Goal: Information Seeking & Learning: Learn about a topic

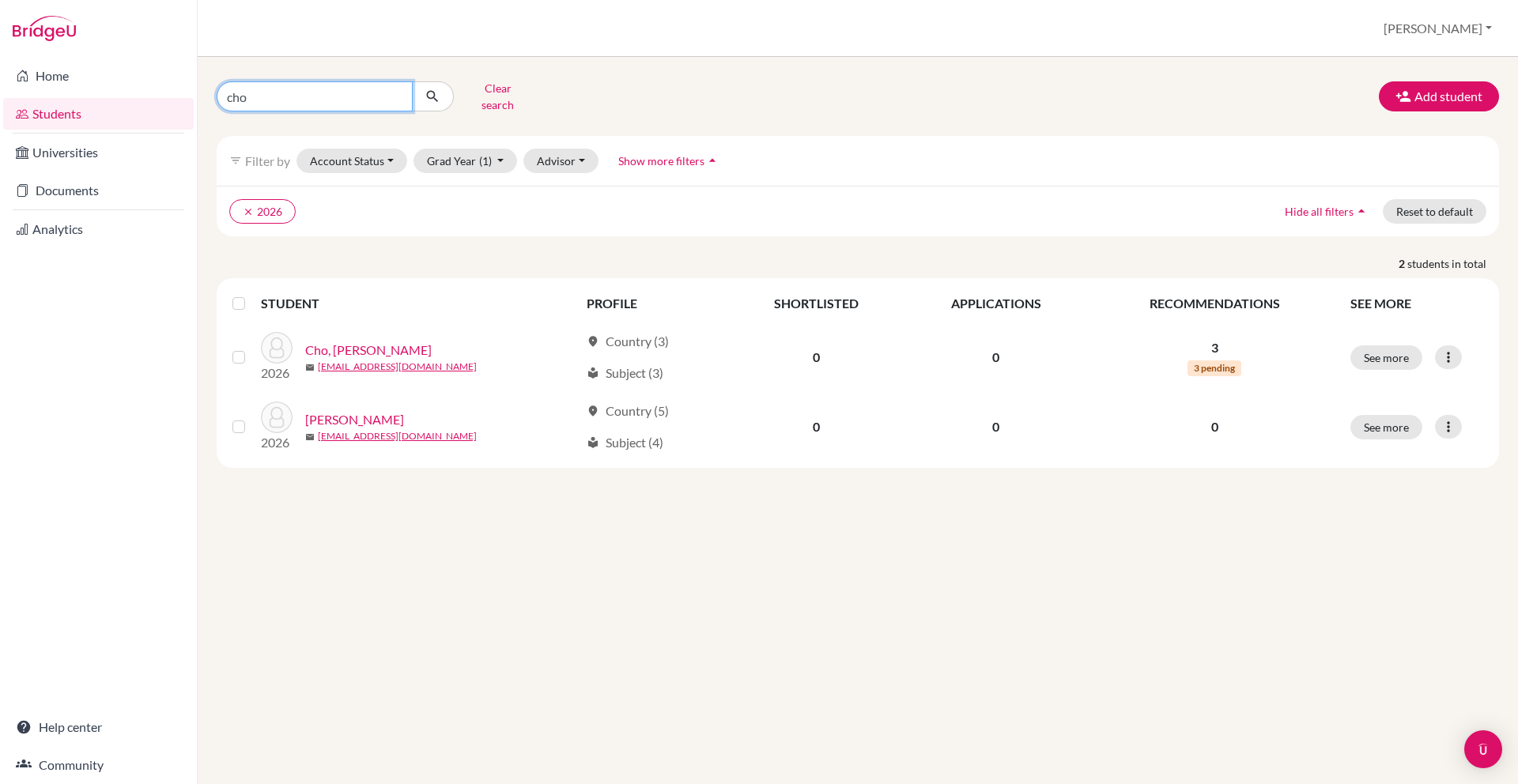
click at [336, 86] on input "cho" at bounding box center [315, 96] width 196 height 30
type input "g"
type input "kim"
click button "submit" at bounding box center [433, 96] width 41 height 30
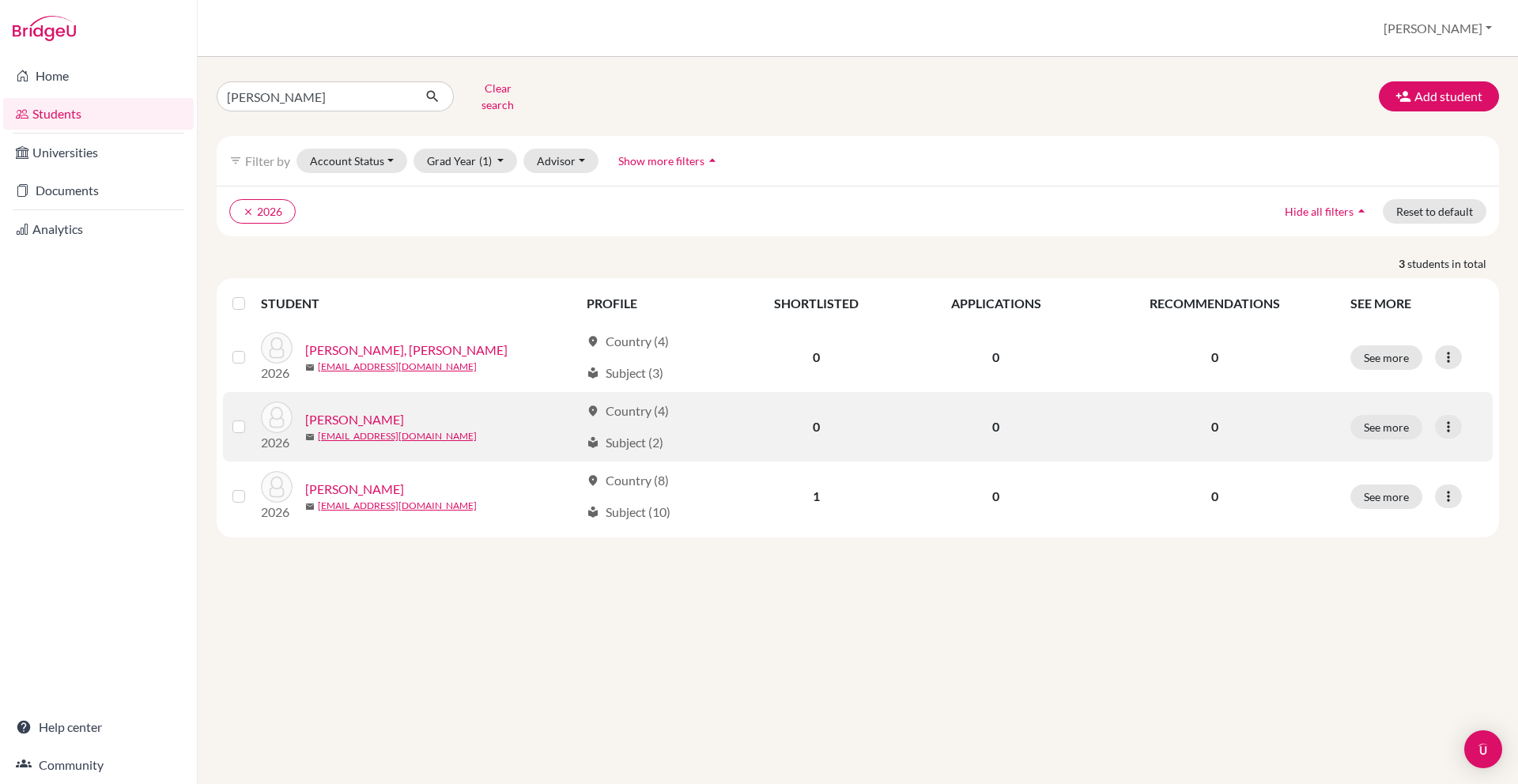
click at [338, 410] on link "[PERSON_NAME]" at bounding box center [355, 419] width 99 height 19
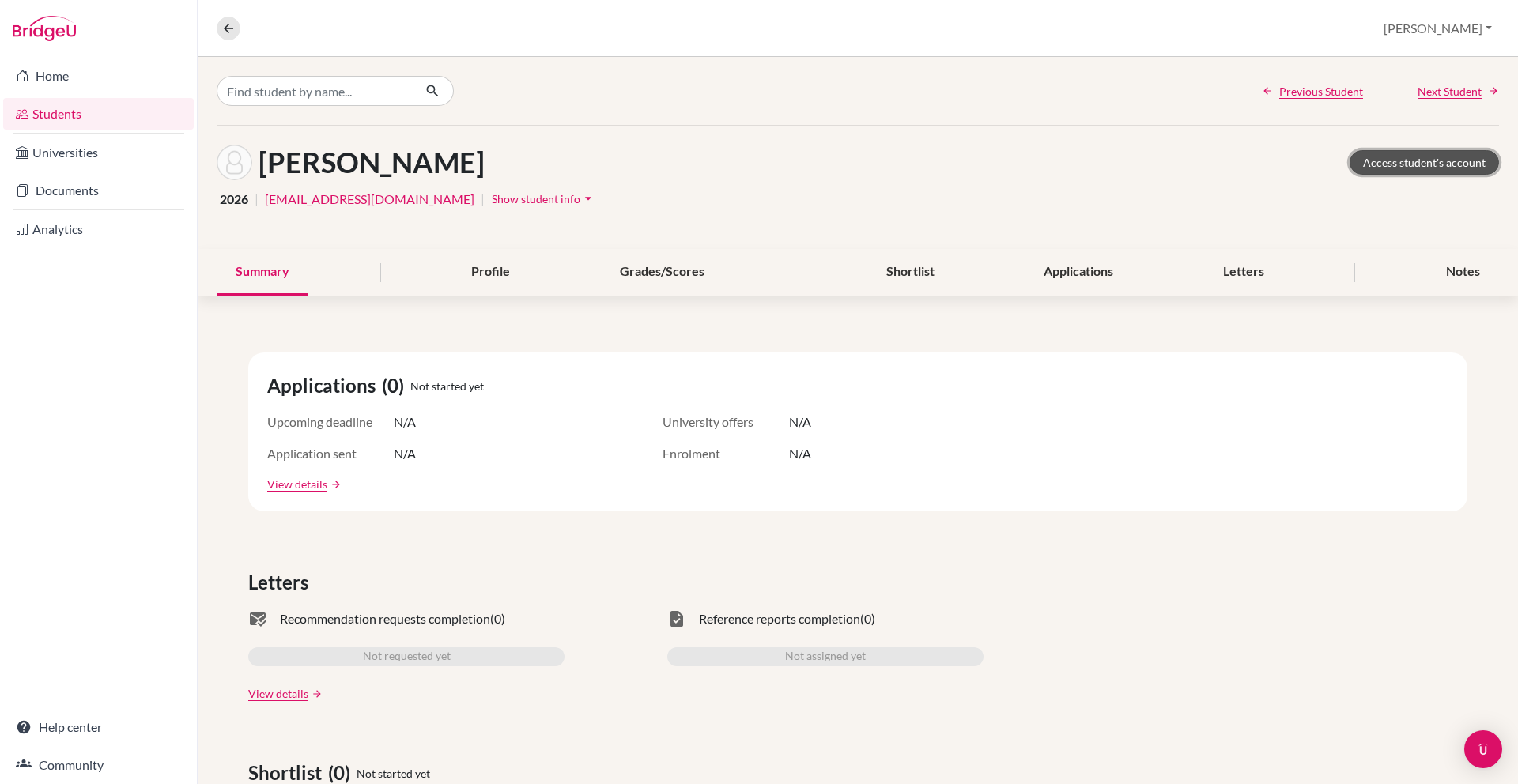
click at [1442, 169] on link "Access student's account" at bounding box center [1424, 162] width 149 height 24
click at [281, 96] on input "Find student by name..." at bounding box center [315, 90] width 196 height 30
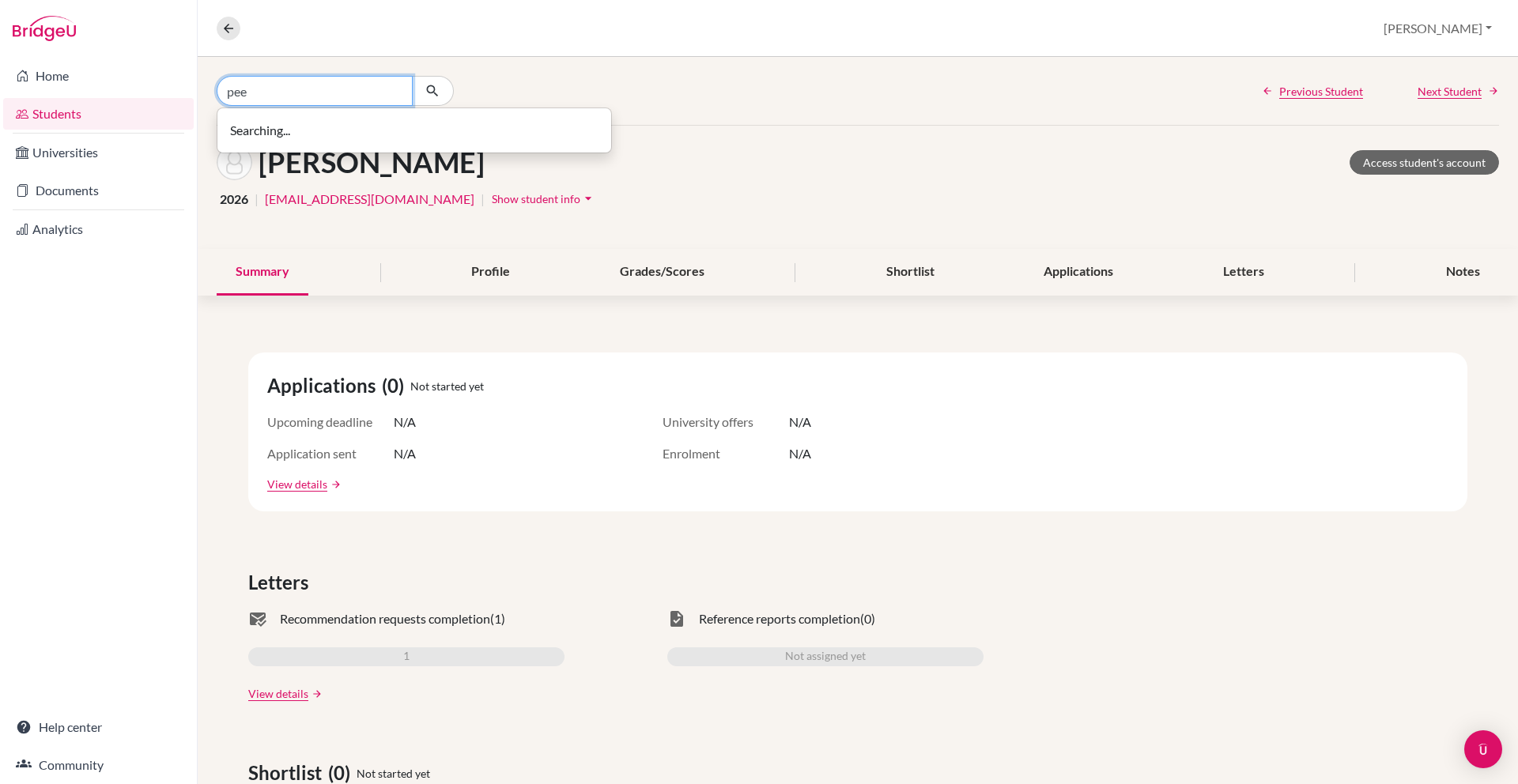
type input "peem"
type input "aln"
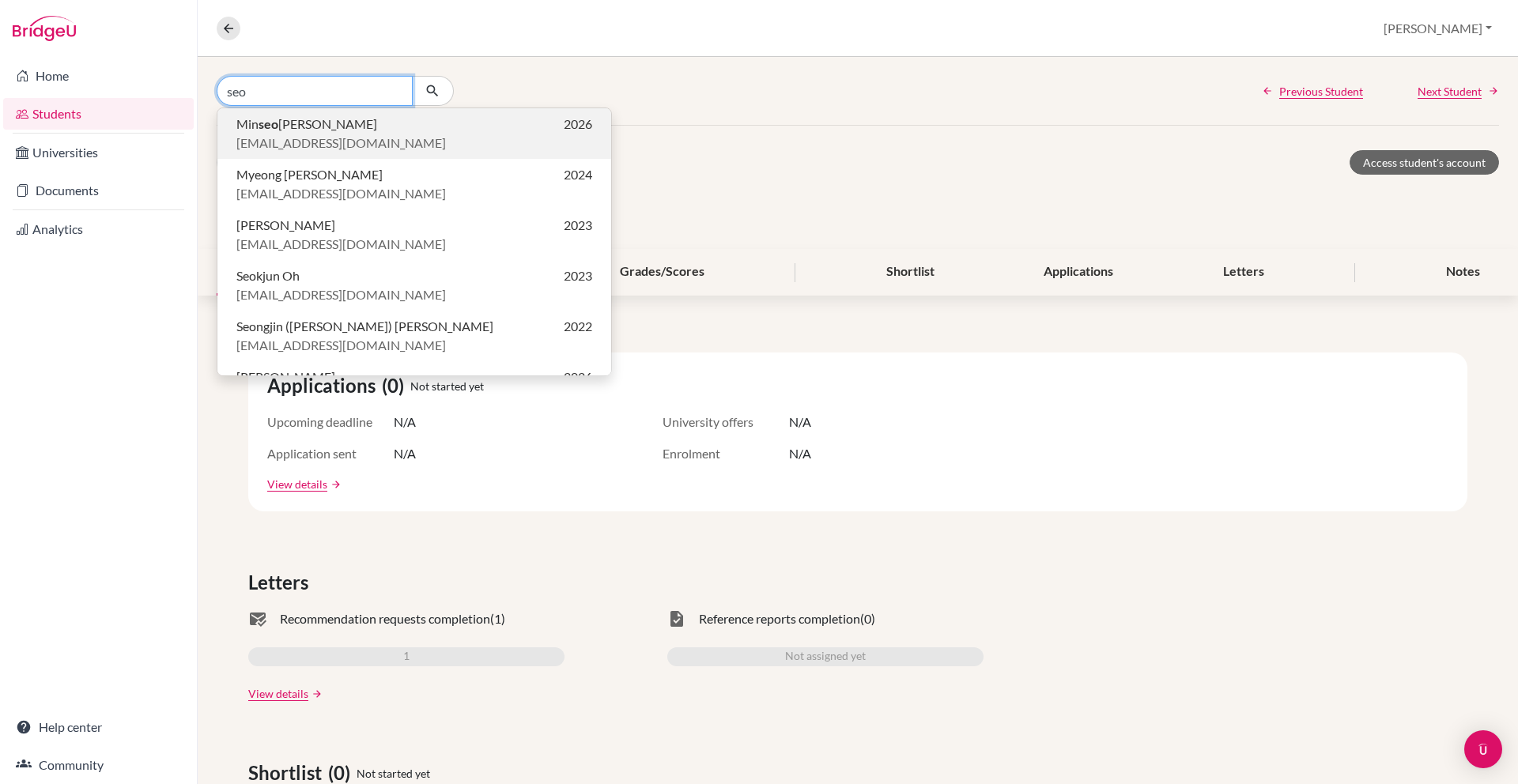
type input "seo"
click at [289, 129] on span "[PERSON_NAME]" at bounding box center [306, 124] width 140 height 19
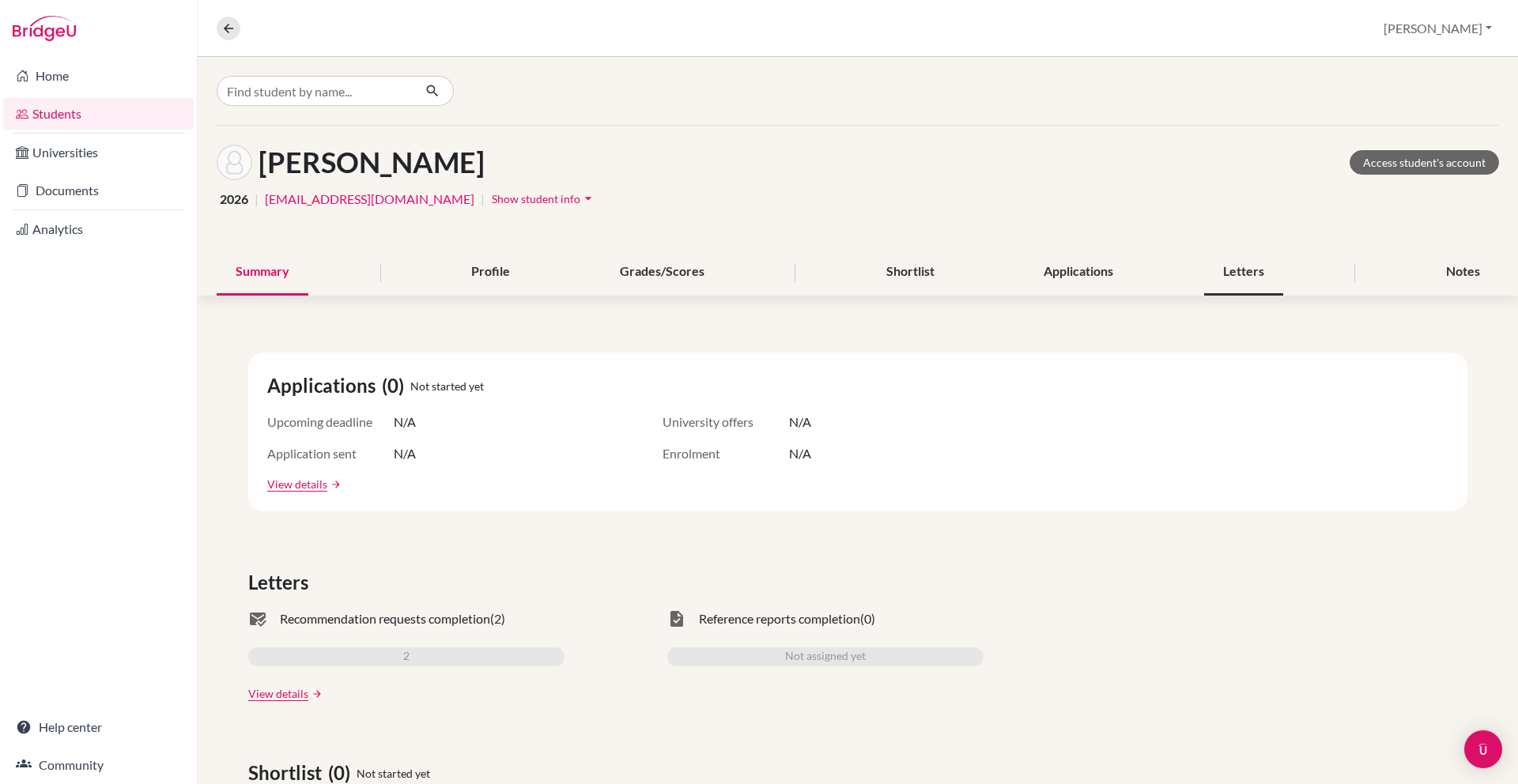
click at [1225, 273] on div "Letters" at bounding box center [1244, 271] width 79 height 46
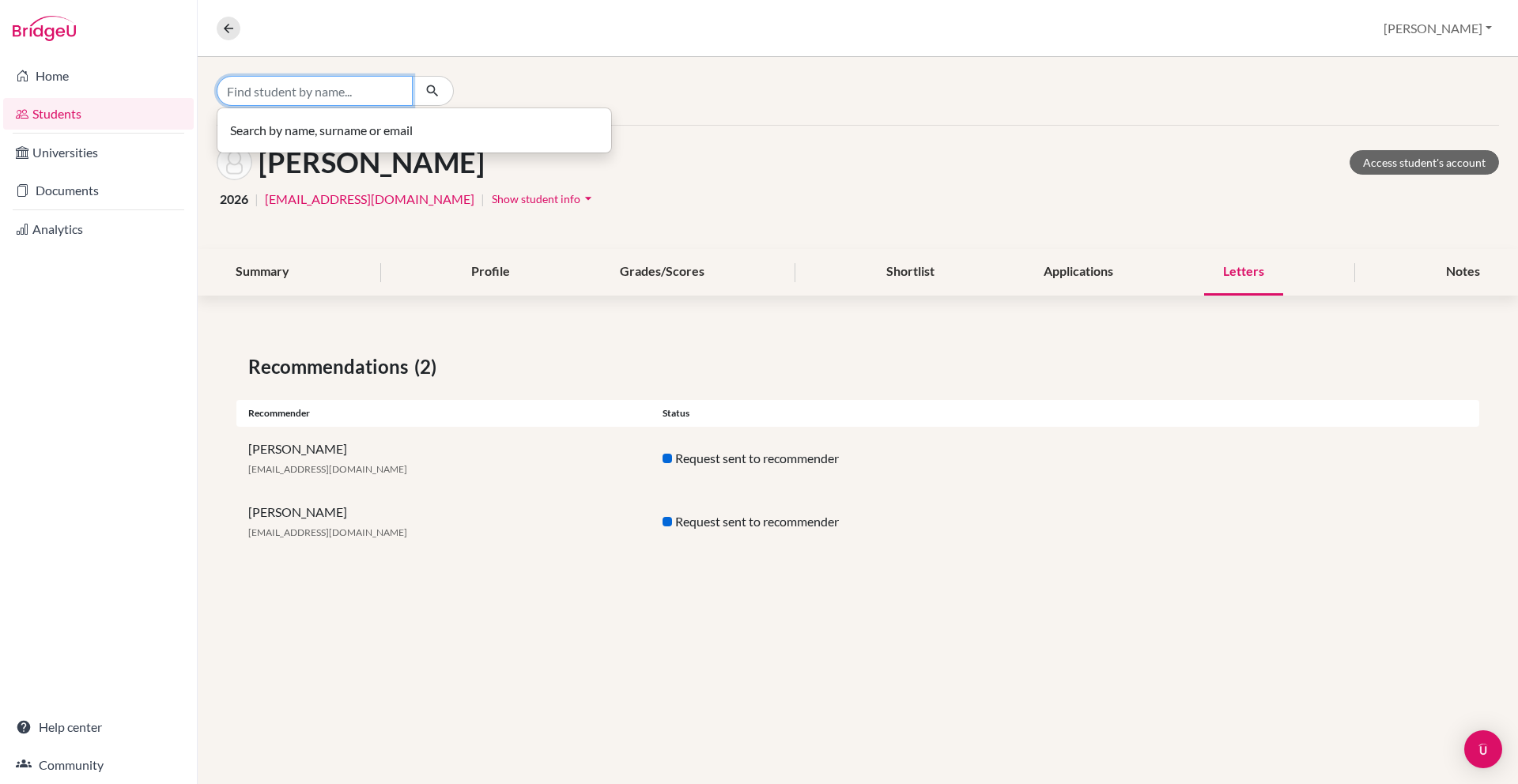
click at [355, 103] on input "Find student by name..." at bounding box center [315, 90] width 196 height 30
type input "praser"
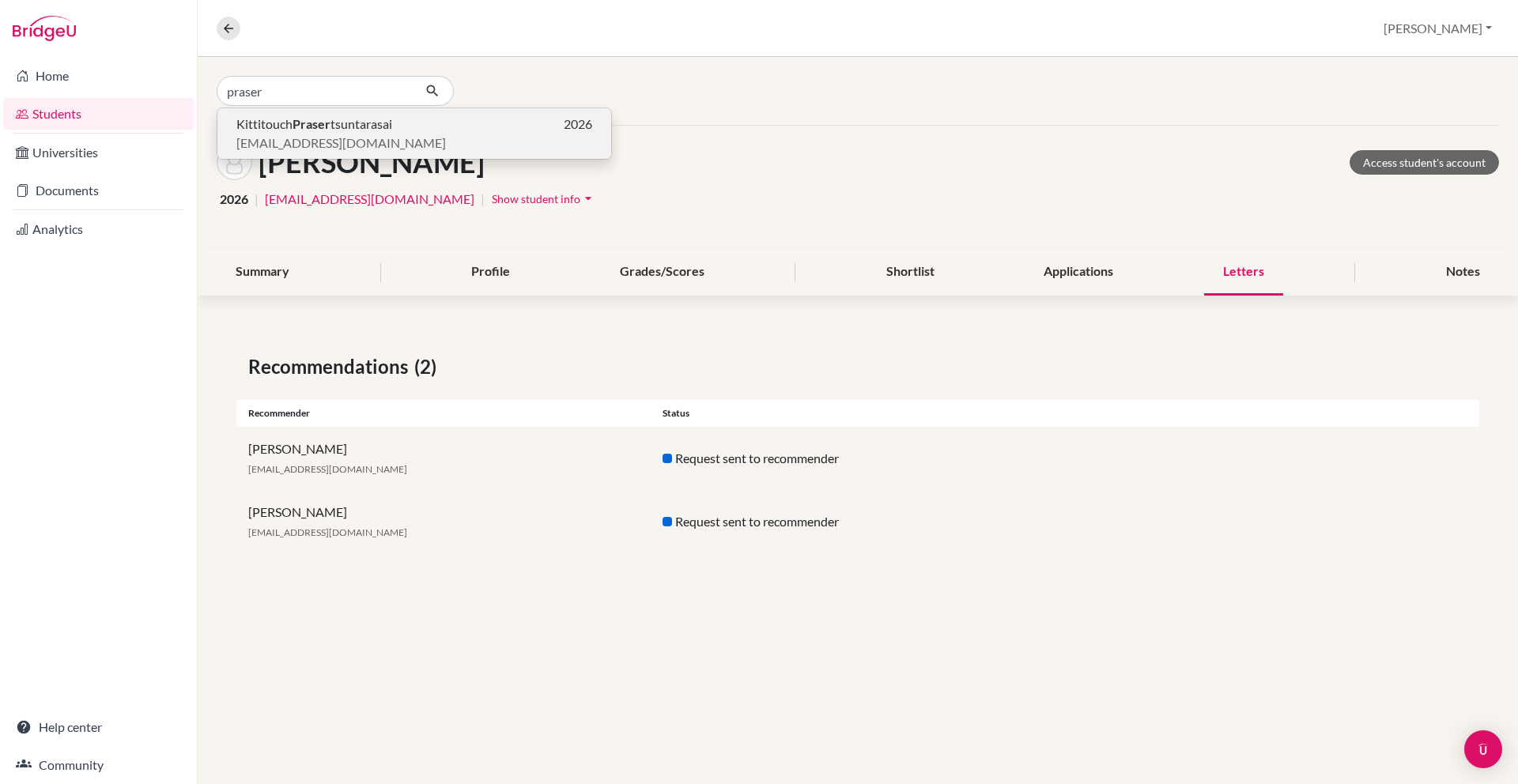
click at [302, 124] on b "Praser" at bounding box center [311, 123] width 38 height 15
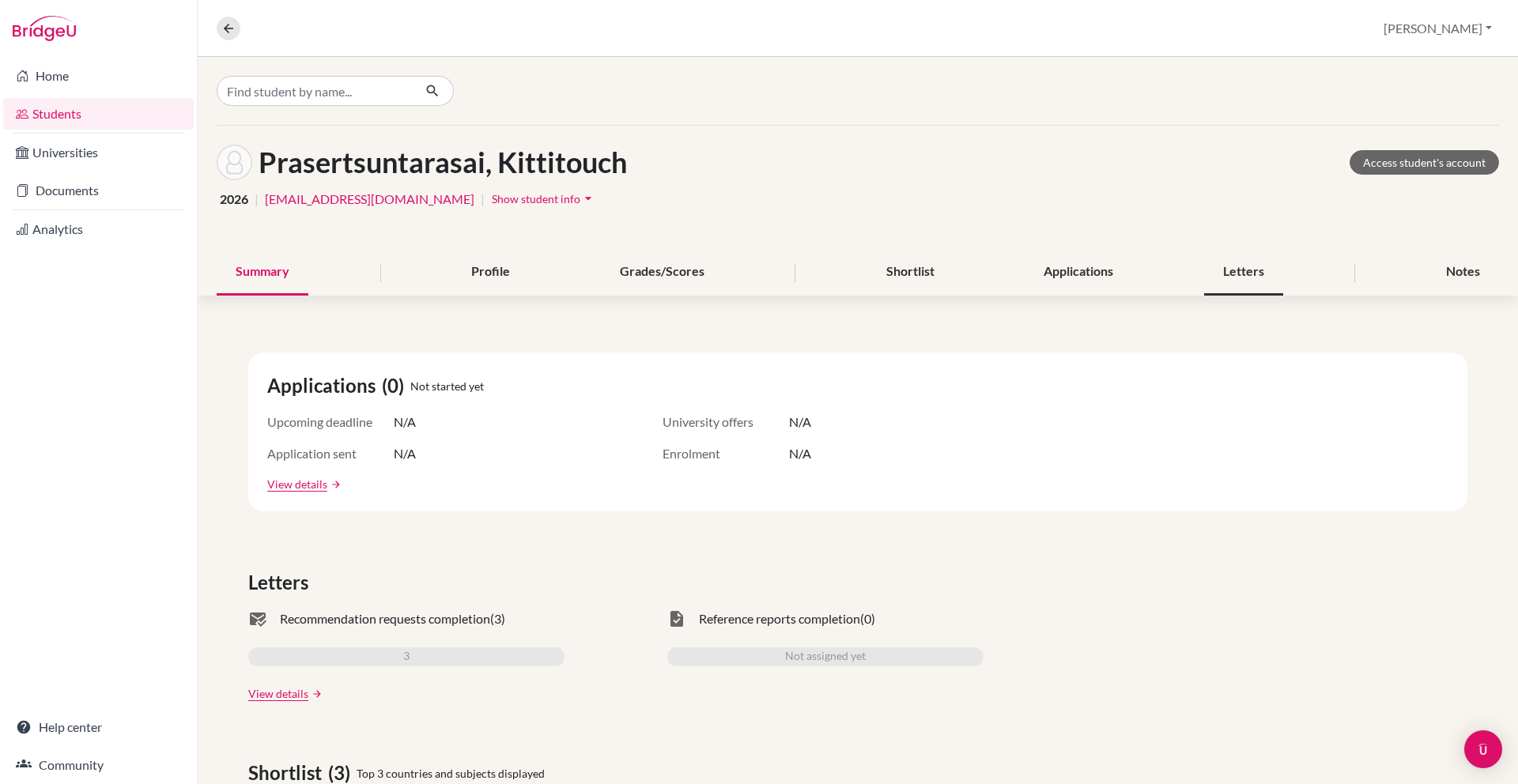
click at [1204, 266] on div "Letters" at bounding box center [1244, 271] width 79 height 46
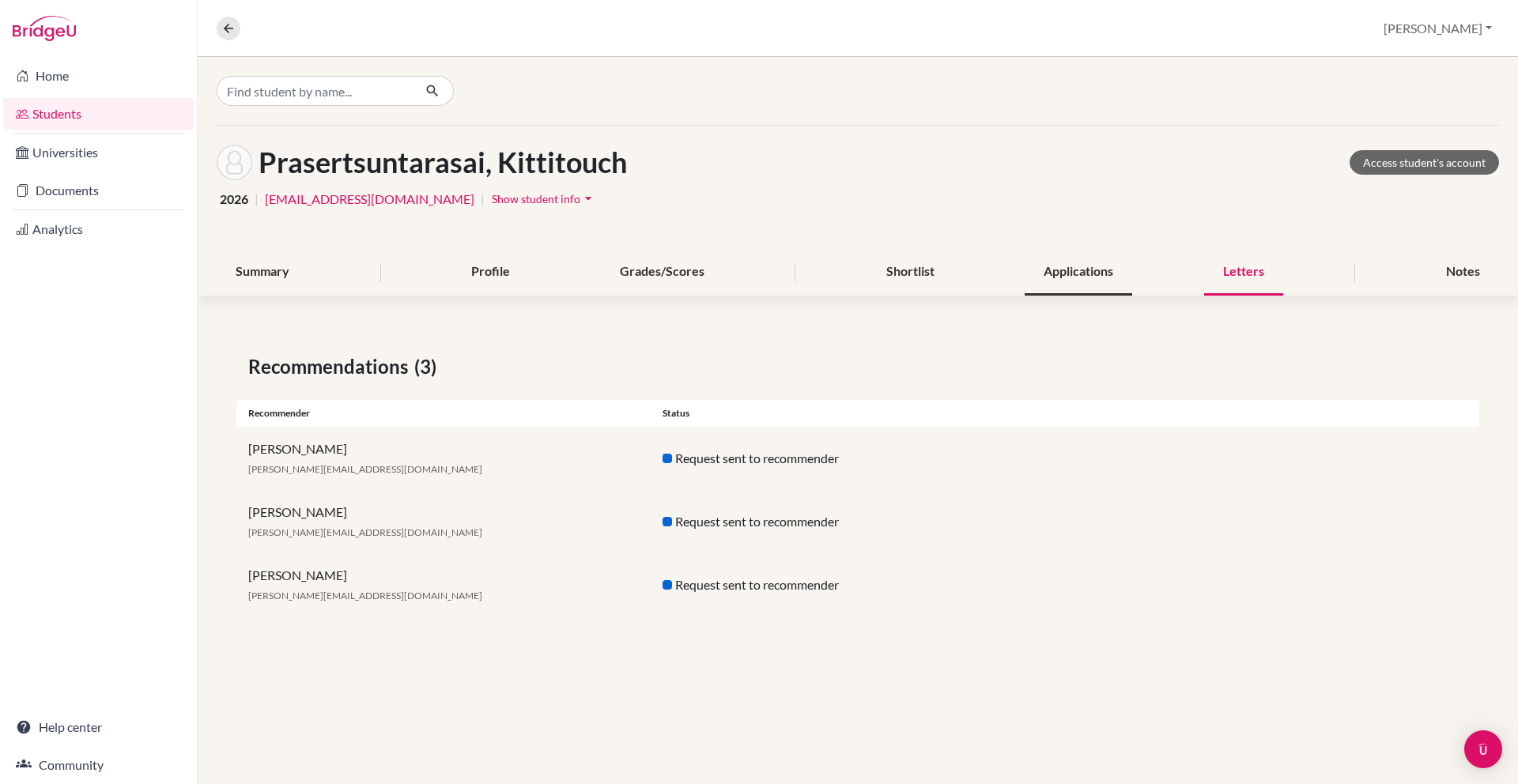
click at [1049, 263] on div "Applications" at bounding box center [1079, 271] width 107 height 46
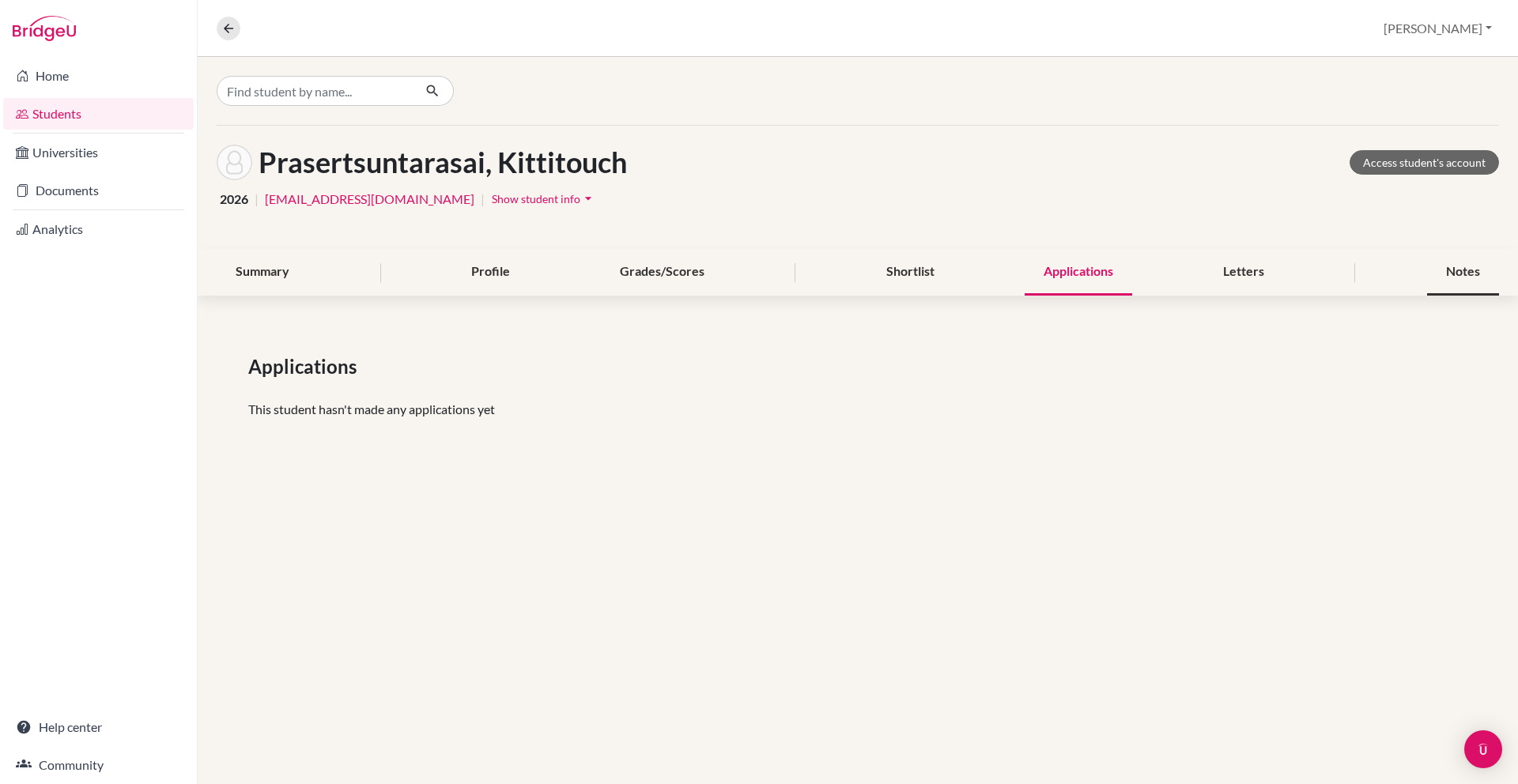
click at [1447, 276] on div "Notes" at bounding box center [1462, 271] width 72 height 46
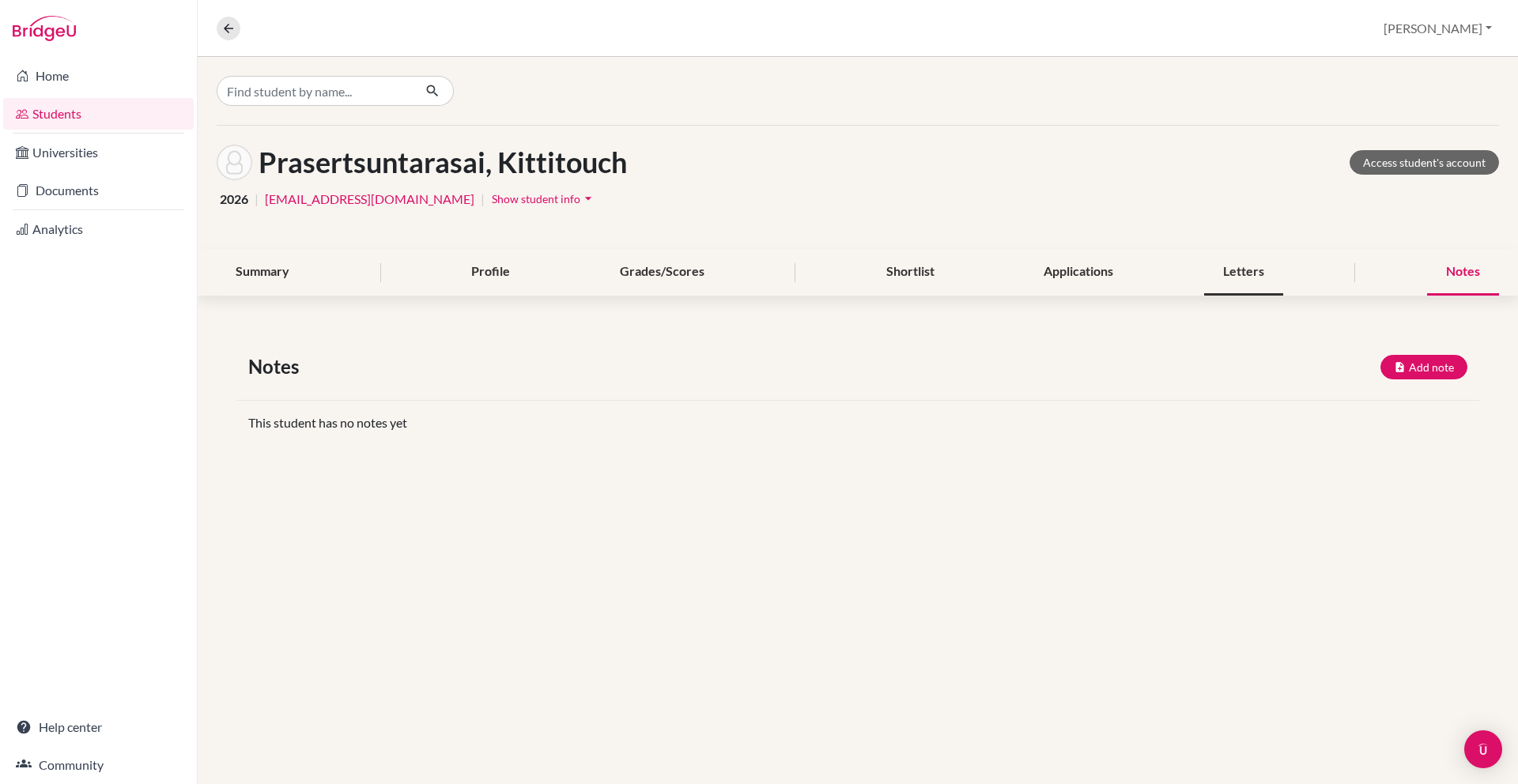
click at [1249, 255] on div "Letters" at bounding box center [1244, 271] width 79 height 46
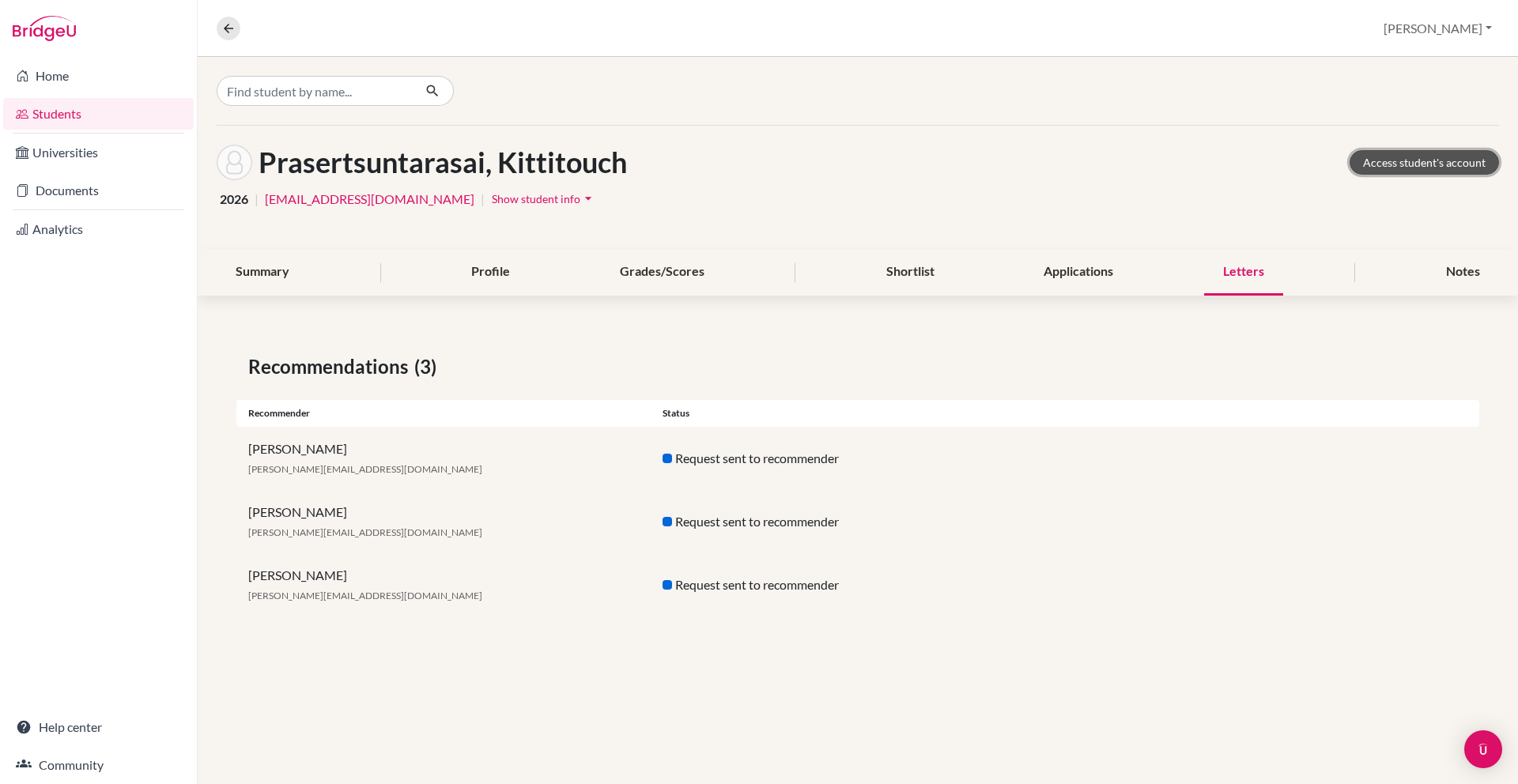
click at [1453, 158] on link "Access student's account" at bounding box center [1424, 162] width 149 height 24
